Goal: Task Accomplishment & Management: Use online tool/utility

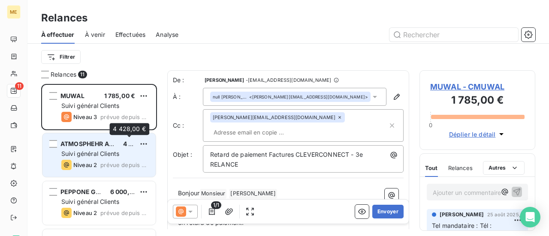
click at [130, 145] on span "4 428,00 €" at bounding box center [139, 143] width 33 height 7
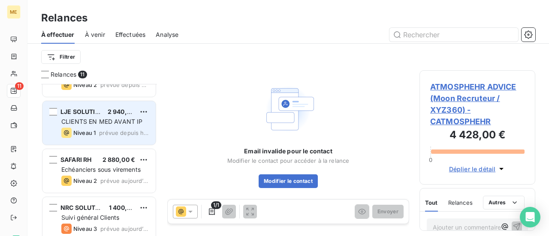
scroll to position [171, 0]
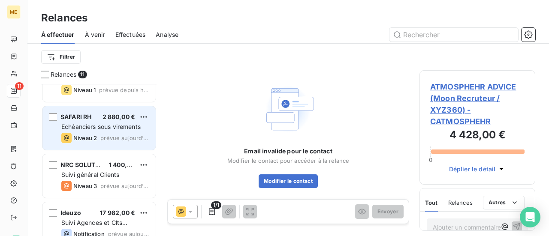
click at [128, 133] on div "Niveau 2 prévue aujourd’hui" at bounding box center [104, 138] width 87 height 10
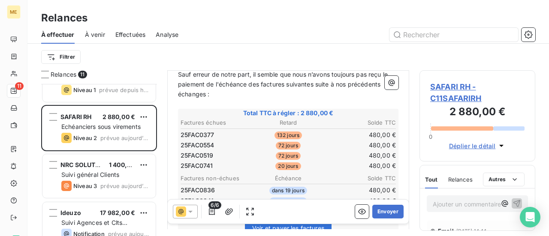
scroll to position [129, 0]
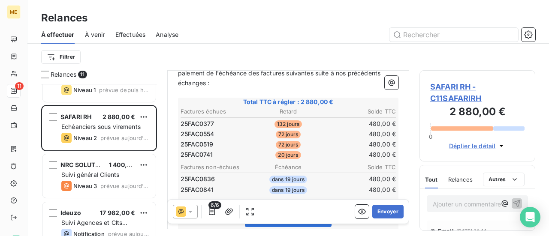
click at [190, 213] on icon at bounding box center [190, 212] width 4 height 2
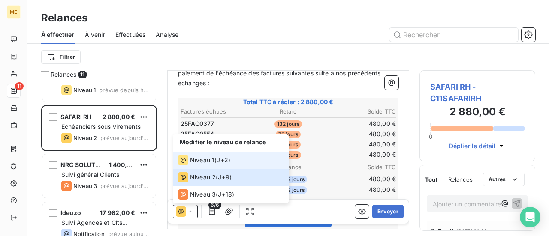
click at [213, 165] on div "Niveau 1" at bounding box center [196, 160] width 36 height 10
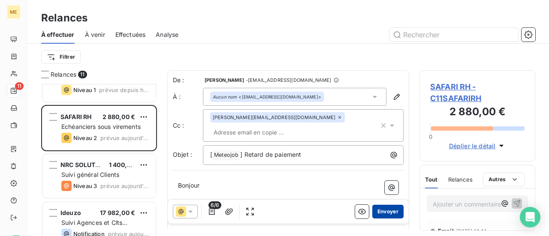
click at [378, 210] on button "Envoyer" at bounding box center [387, 212] width 31 height 14
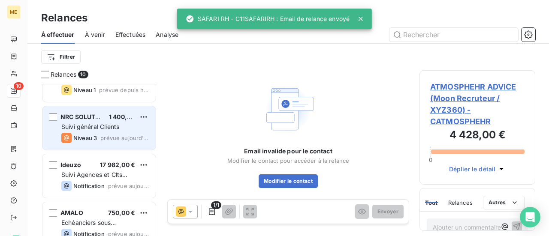
click at [121, 139] on span "prévue aujourd’hui" at bounding box center [124, 138] width 48 height 7
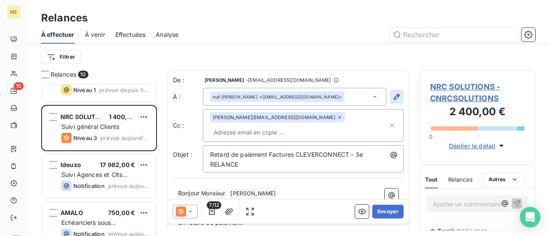
click at [391, 101] on button "button" at bounding box center [397, 97] width 14 height 14
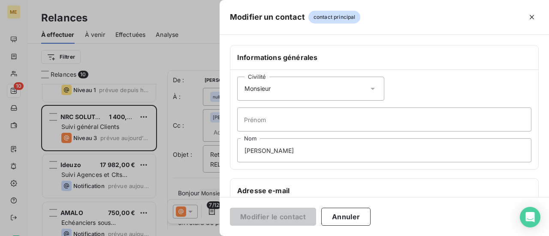
drag, startPoint x: 370, startPoint y: 91, endPoint x: 362, endPoint y: 92, distance: 8.2
click at [370, 91] on icon at bounding box center [372, 88] width 9 height 9
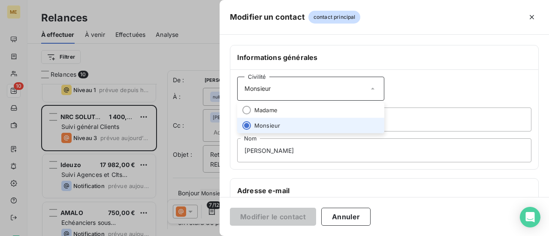
click at [350, 101] on div "Civilité Monsieur [PERSON_NAME] [PERSON_NAME] Nom" at bounding box center [384, 119] width 308 height 99
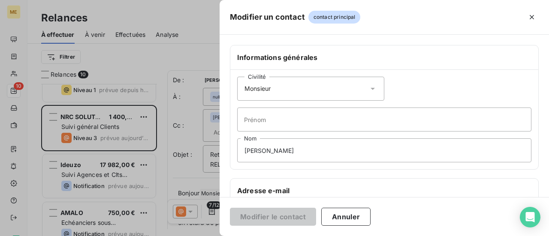
click at [370, 89] on icon at bounding box center [372, 89] width 4 height 2
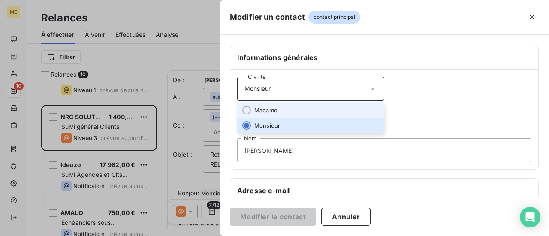
click at [328, 110] on li "Madame" at bounding box center [310, 109] width 147 height 15
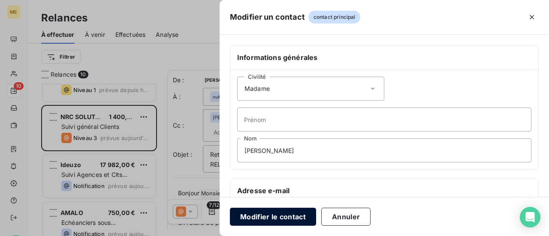
click at [267, 222] on button "Modifier le contact" at bounding box center [273, 217] width 86 height 18
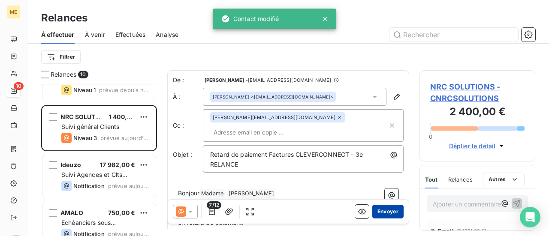
click at [384, 214] on button "Envoyer" at bounding box center [387, 212] width 31 height 14
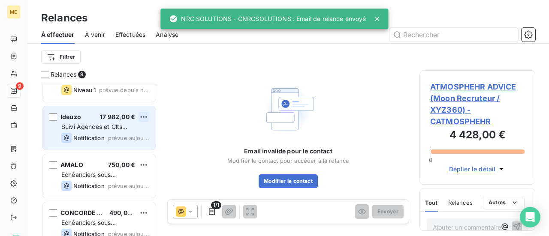
click at [145, 119] on html "ME 9 Relances À effectuer À venir Effectuées Analyse Filtrer Relances 9 PEPPONE…" at bounding box center [274, 118] width 549 height 236
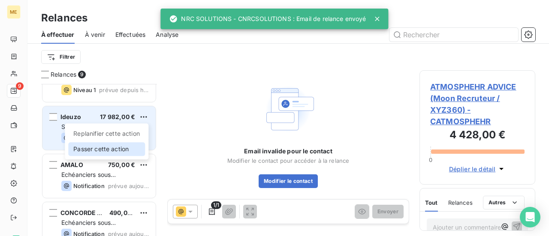
click at [132, 148] on div "Passer cette action" at bounding box center [106, 149] width 77 height 14
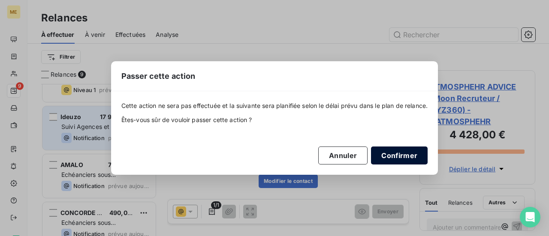
click at [400, 156] on button "Confirmer" at bounding box center [399, 156] width 57 height 18
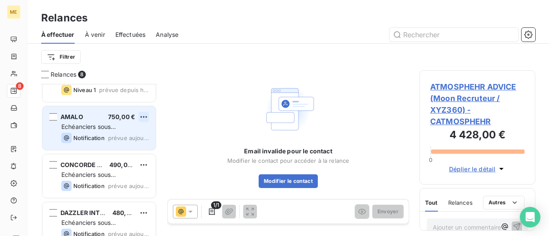
click at [142, 120] on html "ME 8 Relances À effectuer À venir Effectuées Analyse Filtrer Relances 8 PEPPONE…" at bounding box center [274, 118] width 549 height 236
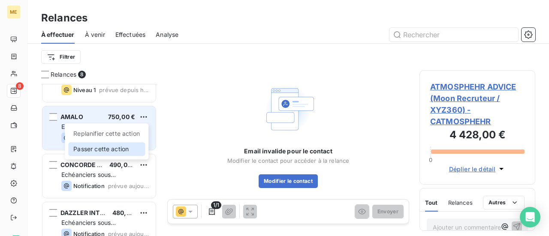
click at [129, 148] on div "Passer cette action" at bounding box center [106, 149] width 77 height 14
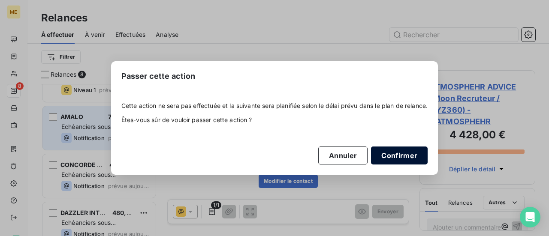
click at [406, 157] on button "Confirmer" at bounding box center [399, 156] width 57 height 18
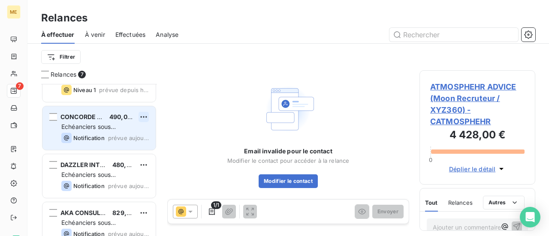
click at [141, 119] on html "ME 7 Relances À effectuer À venir Effectuées Analyse Filtrer Relances 7 PEPPONE…" at bounding box center [274, 118] width 549 height 236
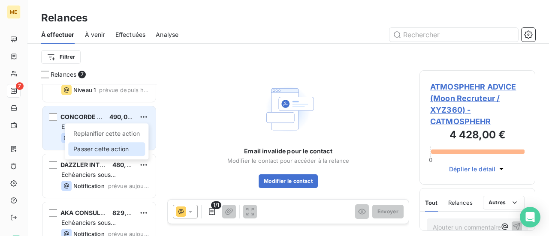
click at [130, 149] on div "Passer cette action" at bounding box center [106, 149] width 77 height 14
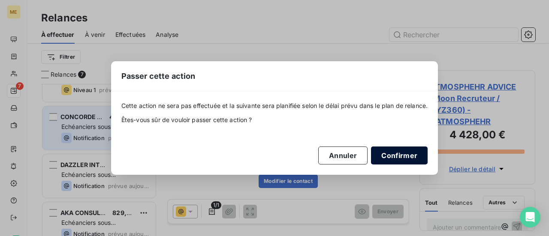
click at [399, 156] on button "Confirmer" at bounding box center [399, 156] width 57 height 18
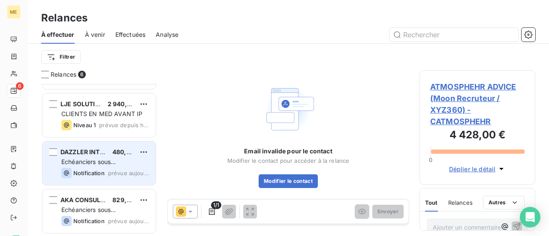
scroll to position [136, 0]
click at [144, 151] on html "ME 6 Relances À effectuer À venir Effectuées Analyse Filtrer Relances 6 ATMOSPH…" at bounding box center [274, 118] width 549 height 236
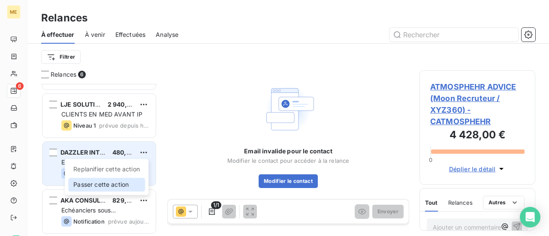
click at [129, 185] on div "Passer cette action" at bounding box center [106, 185] width 77 height 14
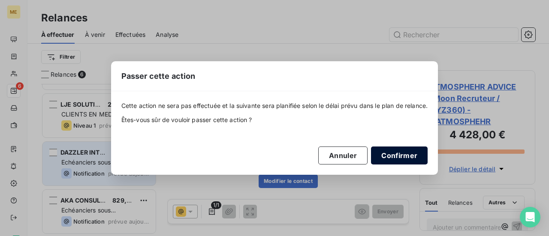
click at [408, 154] on button "Confirmer" at bounding box center [399, 156] width 57 height 18
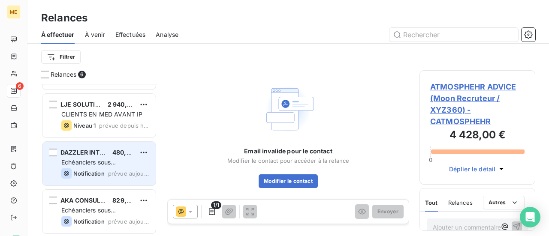
scroll to position [88, 0]
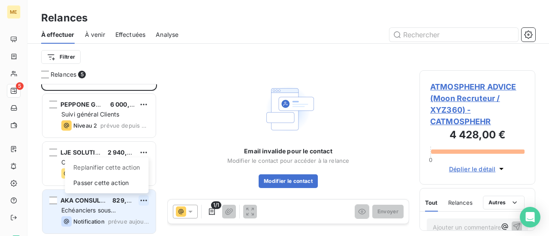
click at [141, 202] on html "ME 5 Relances À effectuer À venir Effectuées Analyse Filtrer Relances 5 MUWAL 1…" at bounding box center [274, 118] width 549 height 236
click at [133, 186] on div "Passer cette action" at bounding box center [106, 183] width 77 height 14
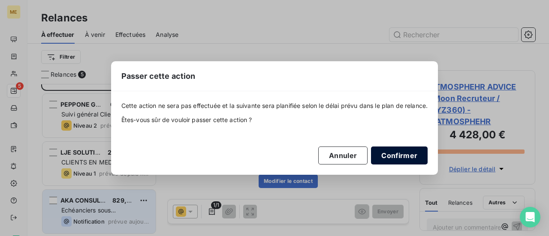
click at [408, 154] on button "Confirmer" at bounding box center [399, 156] width 57 height 18
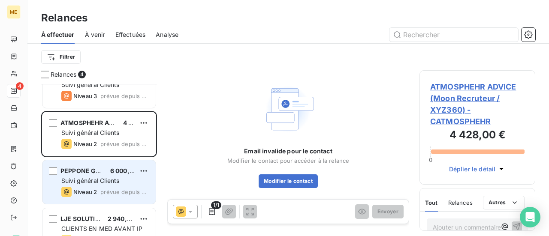
scroll to position [40, 0]
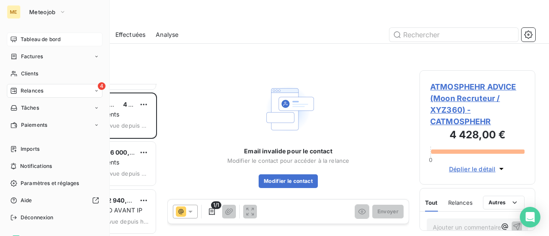
click at [39, 40] on span "Tableau de bord" at bounding box center [41, 40] width 40 height 8
